Goal: Information Seeking & Learning: Learn about a topic

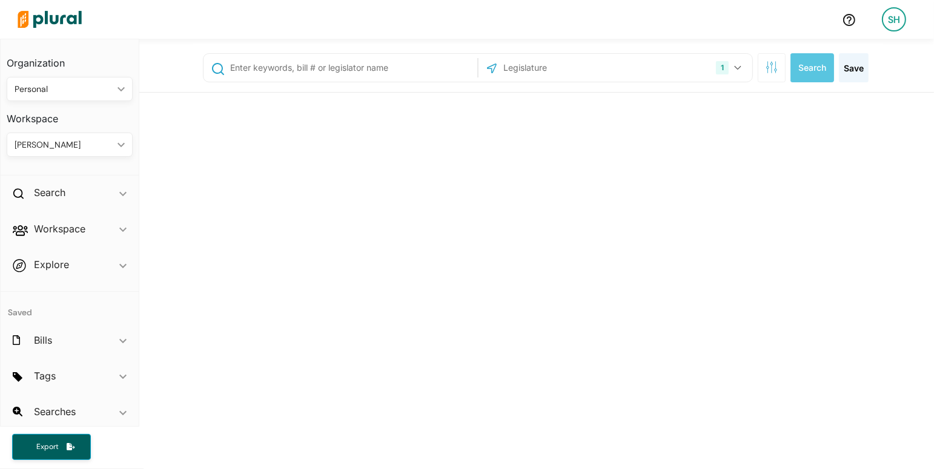
click at [62, 87] on div "Personal" at bounding box center [64, 89] width 98 height 13
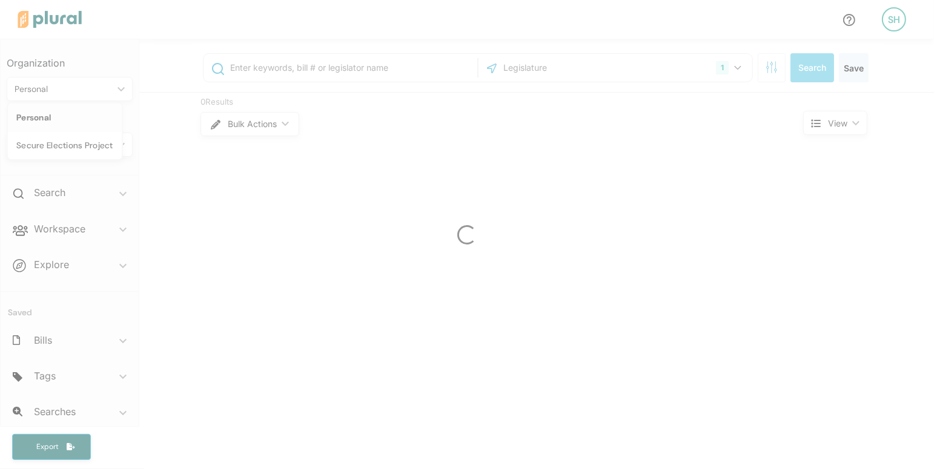
click at [63, 148] on div at bounding box center [467, 234] width 934 height 469
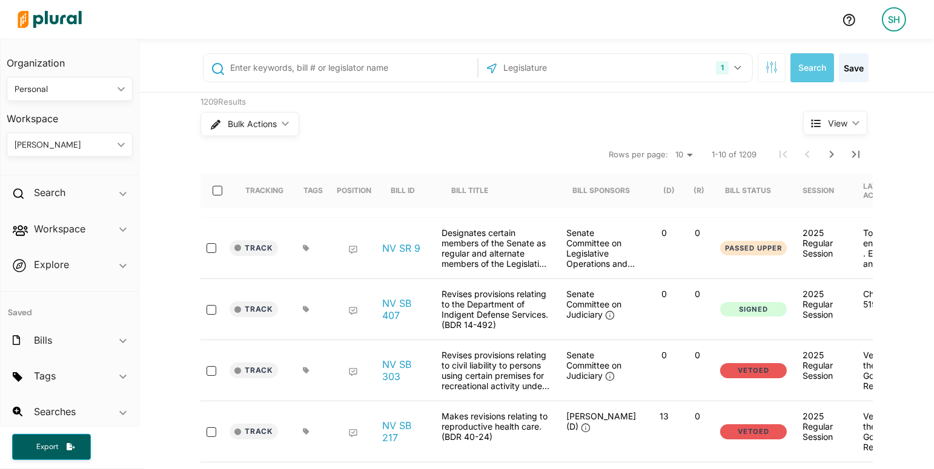
click at [65, 81] on div "Personal ic_keyboard_arrow_down" at bounding box center [70, 89] width 126 height 24
click at [79, 142] on div "Secure Elections Project" at bounding box center [64, 146] width 97 height 10
click at [245, 68] on input "text" at bounding box center [351, 67] width 245 height 23
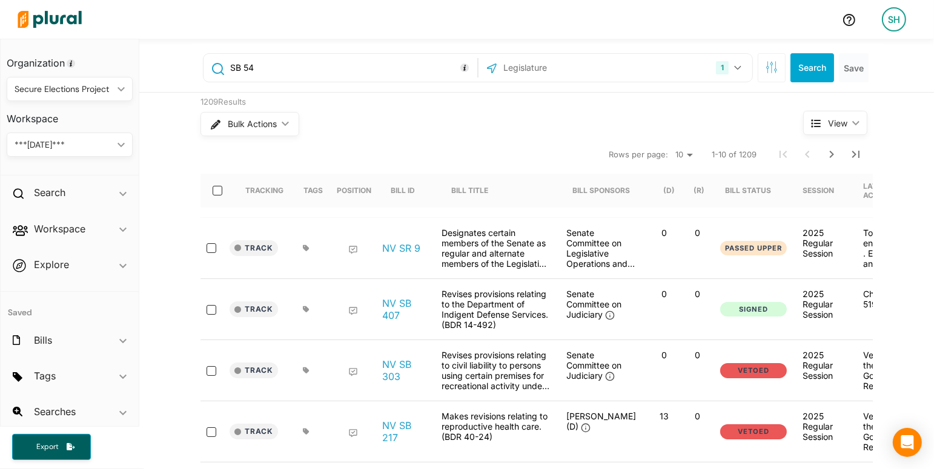
type input "SB 54"
click at [738, 66] on icon "button" at bounding box center [737, 67] width 7 height 5
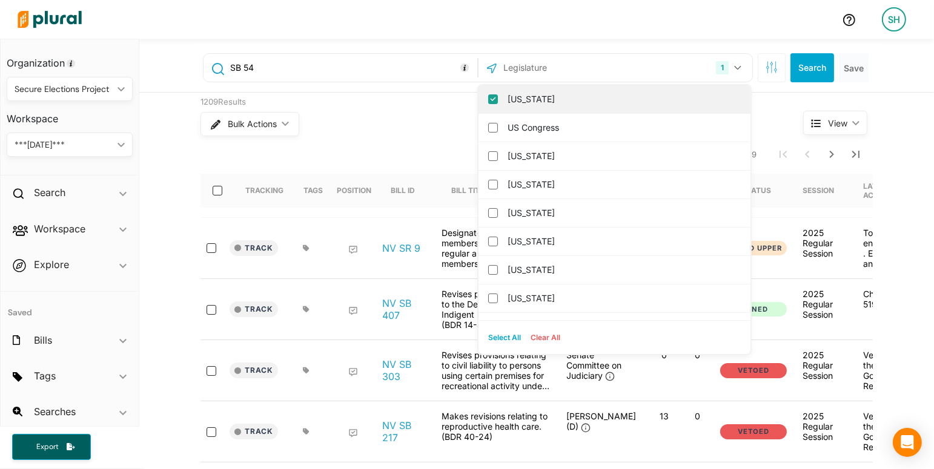
click at [608, 97] on label "[US_STATE]" at bounding box center [623, 99] width 231 height 18
click at [498, 97] on input "[US_STATE]" at bounding box center [493, 99] width 10 height 10
click at [604, 72] on input "text" at bounding box center [567, 67] width 130 height 23
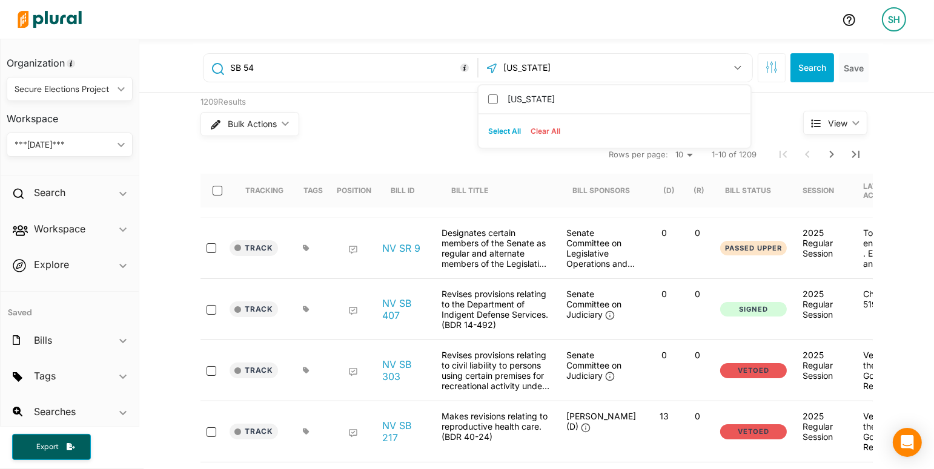
type input "[US_STATE]"
click at [514, 102] on label "[US_STATE]" at bounding box center [623, 99] width 231 height 18
click at [498, 102] on input "[US_STATE]" at bounding box center [493, 99] width 10 height 10
checkbox input "true"
click at [422, 132] on div "Bulk Actions ic_keyboard_arrow_down" at bounding box center [478, 123] width 557 height 31
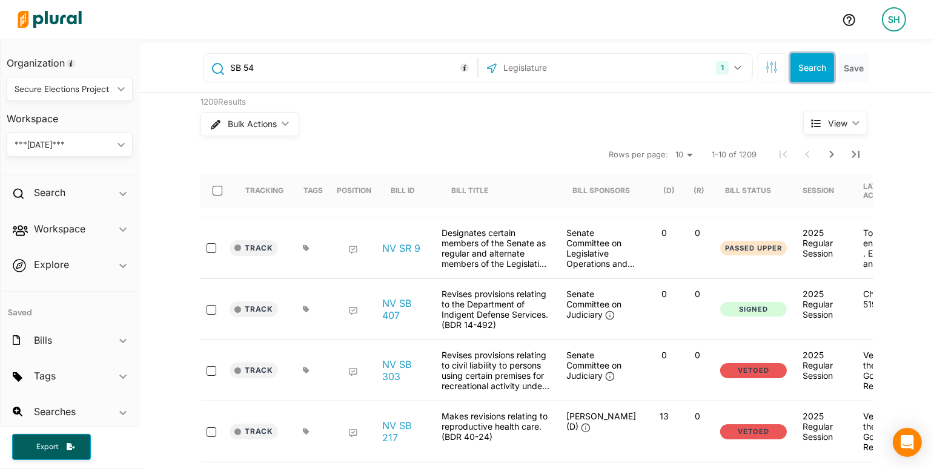
click at [813, 66] on button "Search" at bounding box center [812, 67] width 44 height 29
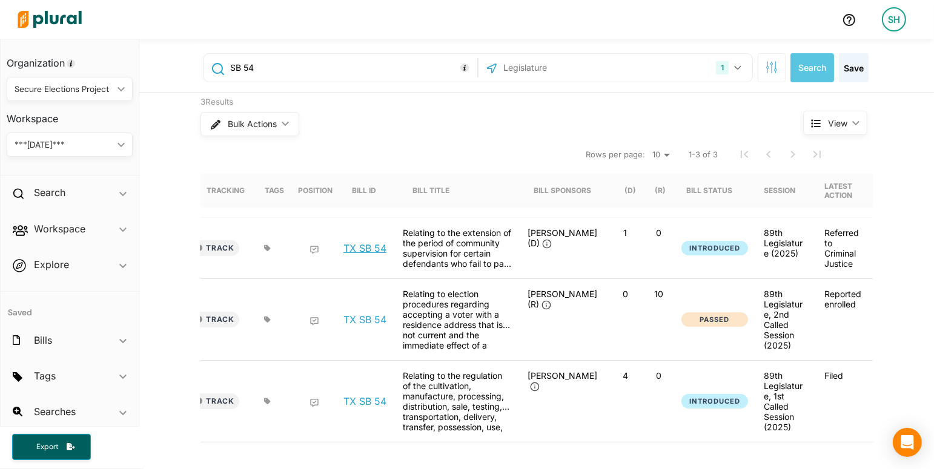
scroll to position [0, 34]
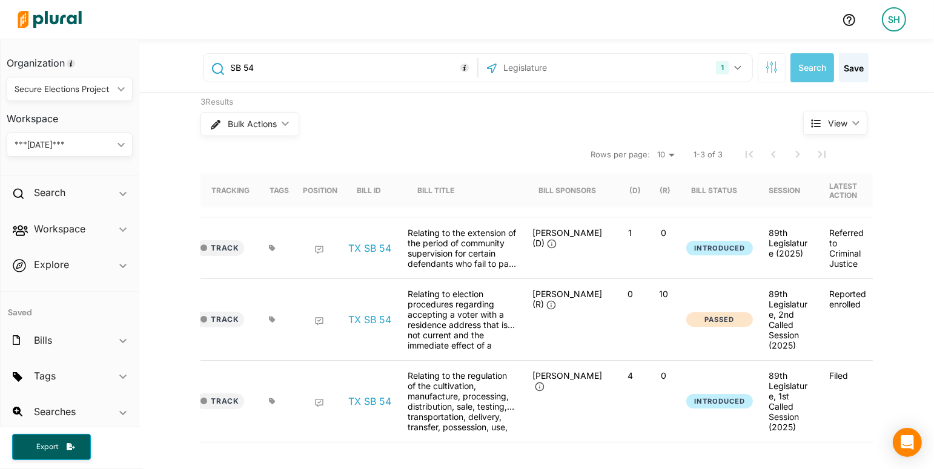
click at [382, 322] on link "TX SB 54" at bounding box center [369, 320] width 43 height 12
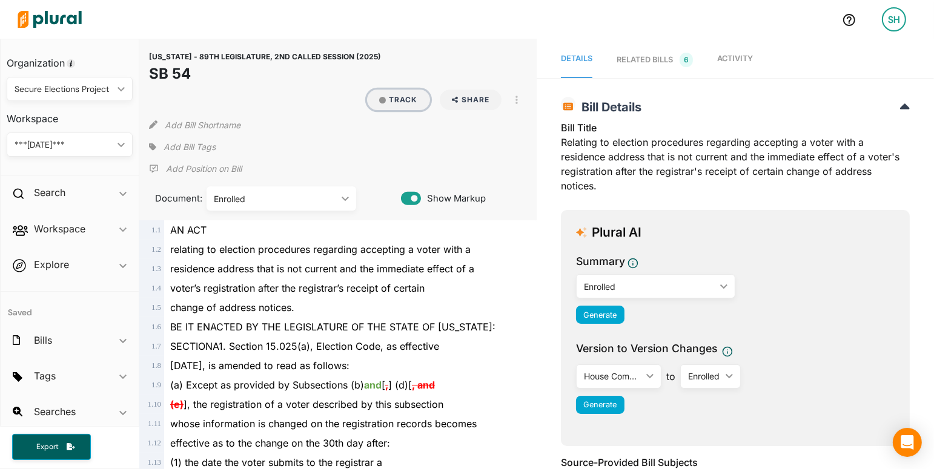
click at [397, 90] on button "Track" at bounding box center [398, 100] width 63 height 21
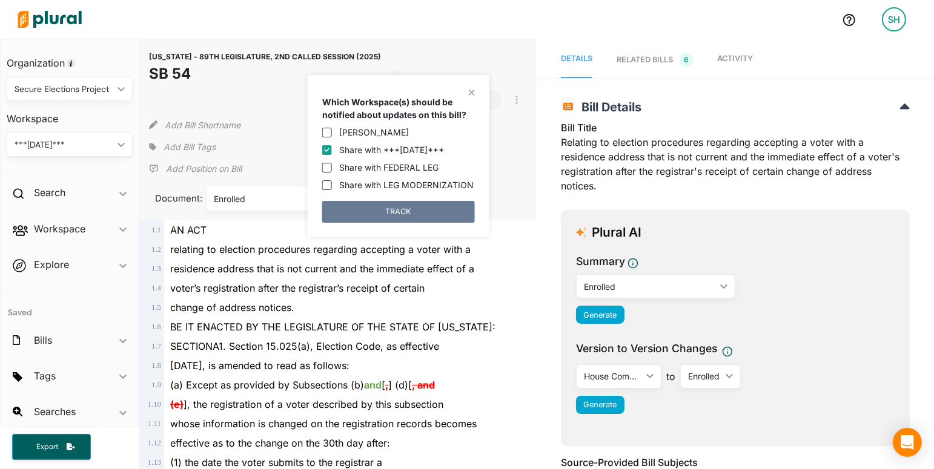
click at [397, 211] on button "TRACK" at bounding box center [398, 212] width 153 height 22
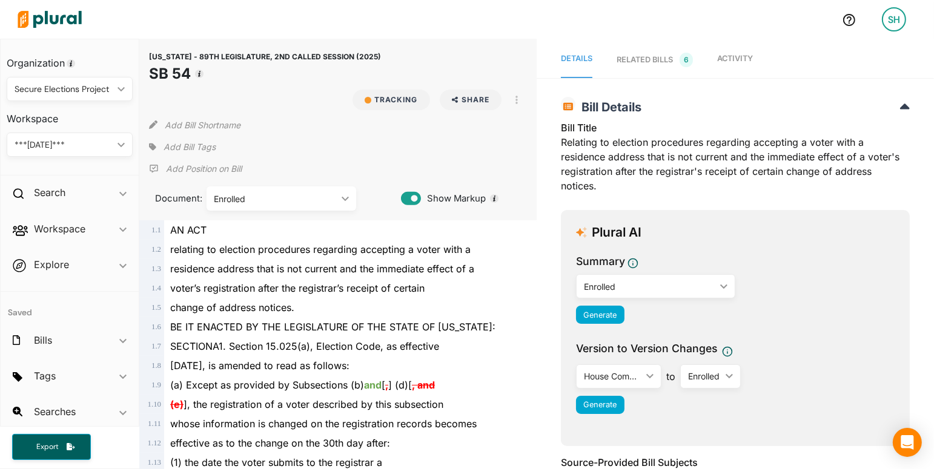
click at [199, 150] on span "Add Bill Tags" at bounding box center [190, 147] width 52 height 12
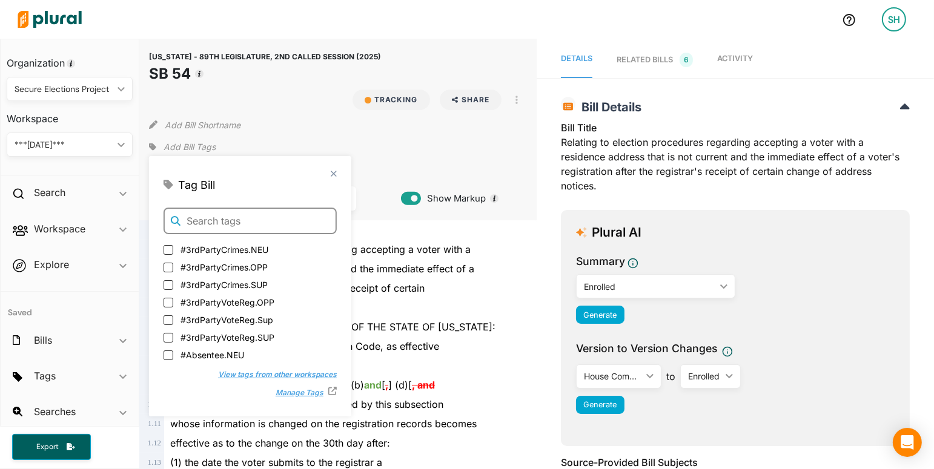
click at [233, 222] on input "text" at bounding box center [250, 221] width 173 height 27
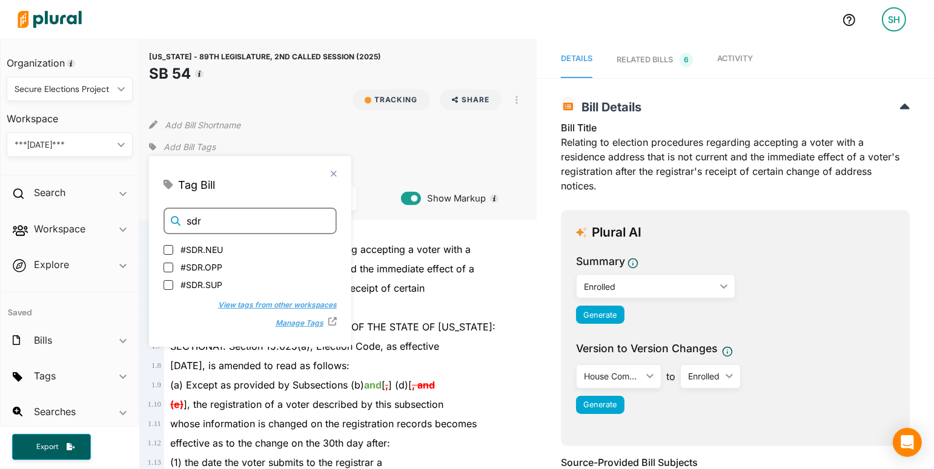
type input "sdr"
click at [214, 268] on span "#SDR.OPP" at bounding box center [201, 266] width 42 height 13
click at [173, 268] on input "#SDR.OPP" at bounding box center [169, 267] width 10 height 10
checkbox input "true"
click at [727, 59] on span "Activity" at bounding box center [735, 58] width 36 height 9
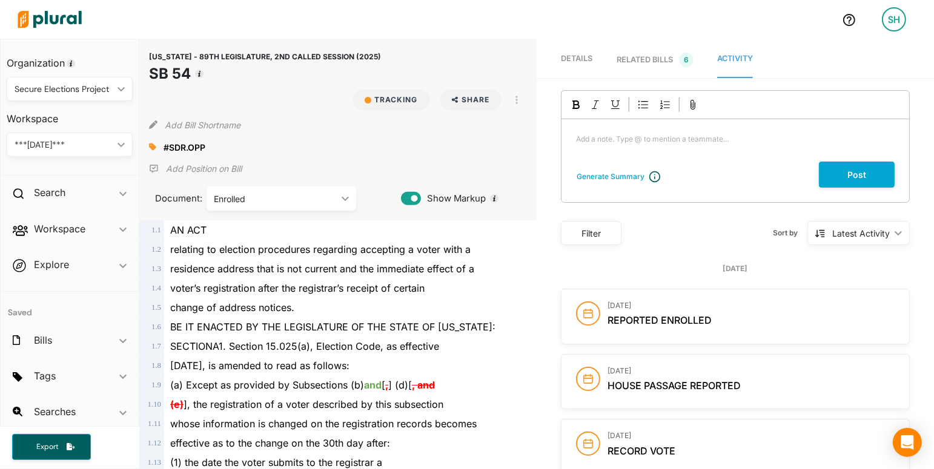
click at [612, 162] on div "Post" at bounding box center [727, 175] width 333 height 26
click at [598, 136] on p "Add a note. Type @ to mention a teammate... ﻿" at bounding box center [735, 139] width 319 height 11
drag, startPoint x: 864, startPoint y: 139, endPoint x: 724, endPoint y: 141, distance: 139.9
click at [724, 141] on p "repeals SB 2217 which would have allowed voters that moved between counties to" at bounding box center [735, 139] width 319 height 11
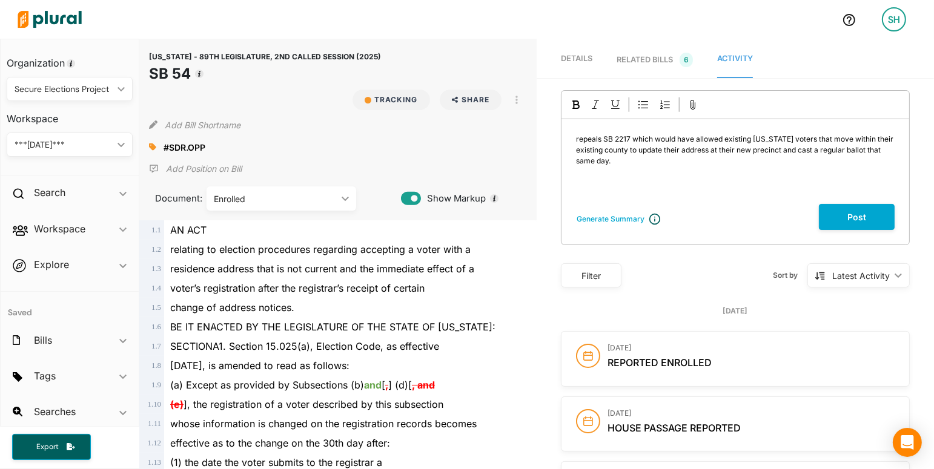
click at [627, 160] on p "repeals SB 2217 which would have allowed existing [US_STATE] voters that move w…" at bounding box center [735, 150] width 319 height 33
click at [856, 219] on button "Post" at bounding box center [857, 217] width 76 height 26
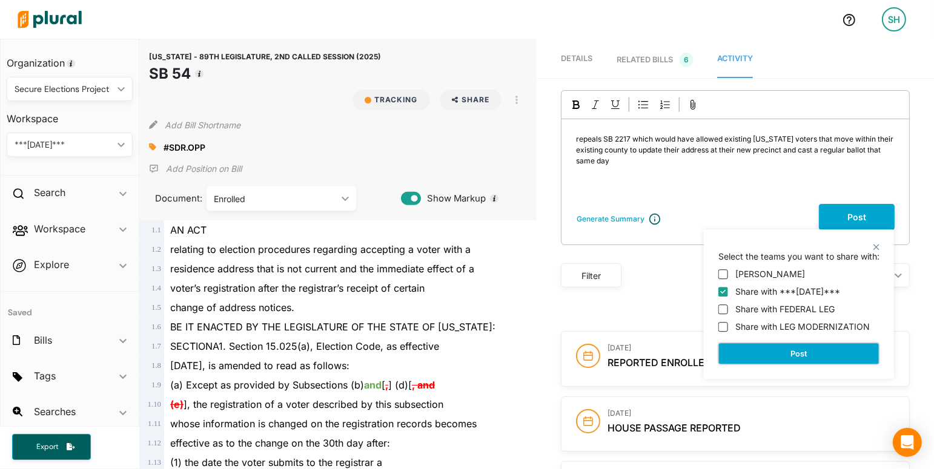
click at [797, 354] on button "Post" at bounding box center [798, 354] width 161 height 22
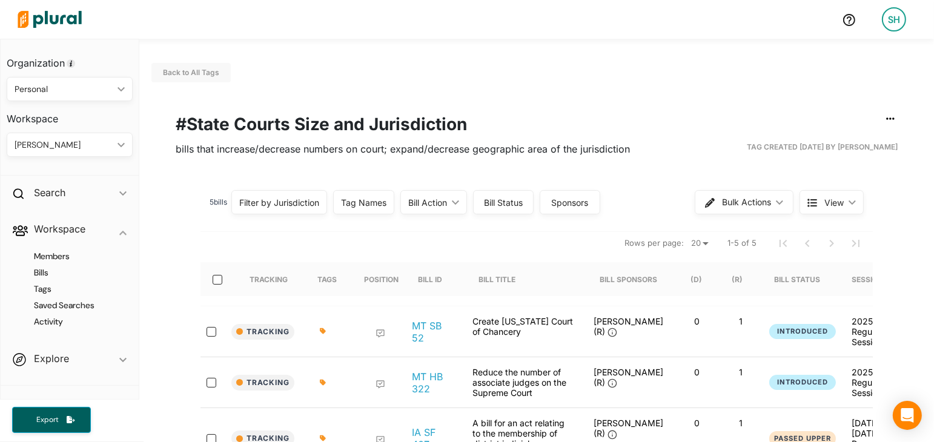
scroll to position [79, 0]
